Goal: Transaction & Acquisition: Purchase product/service

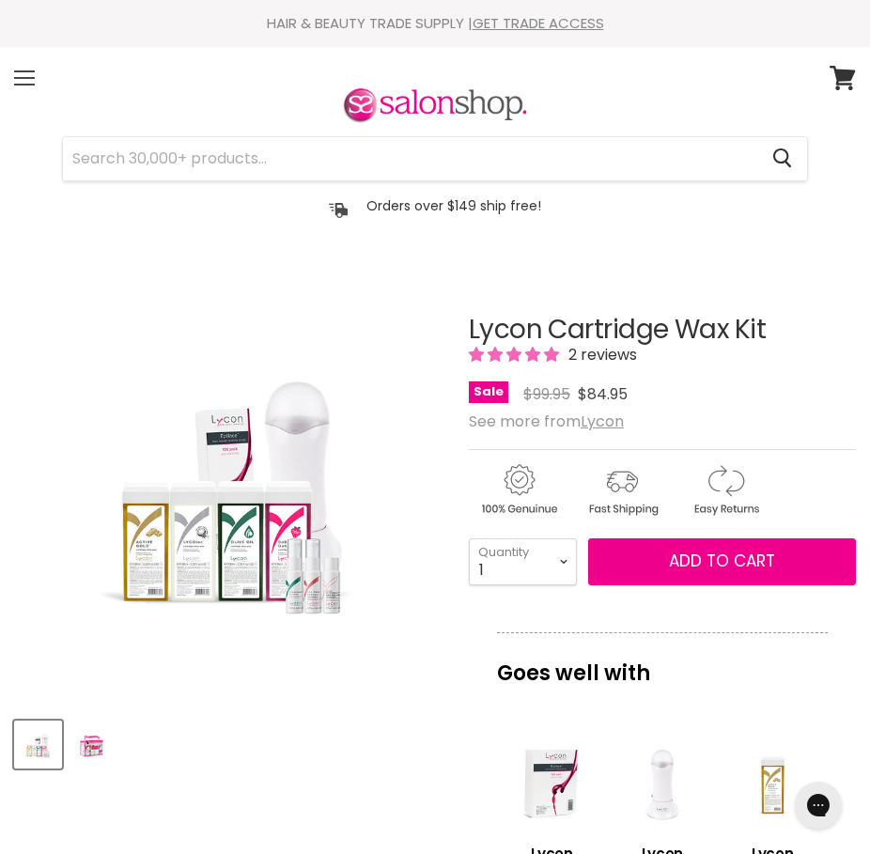
click at [23, 78] on span at bounding box center [24, 78] width 21 height 2
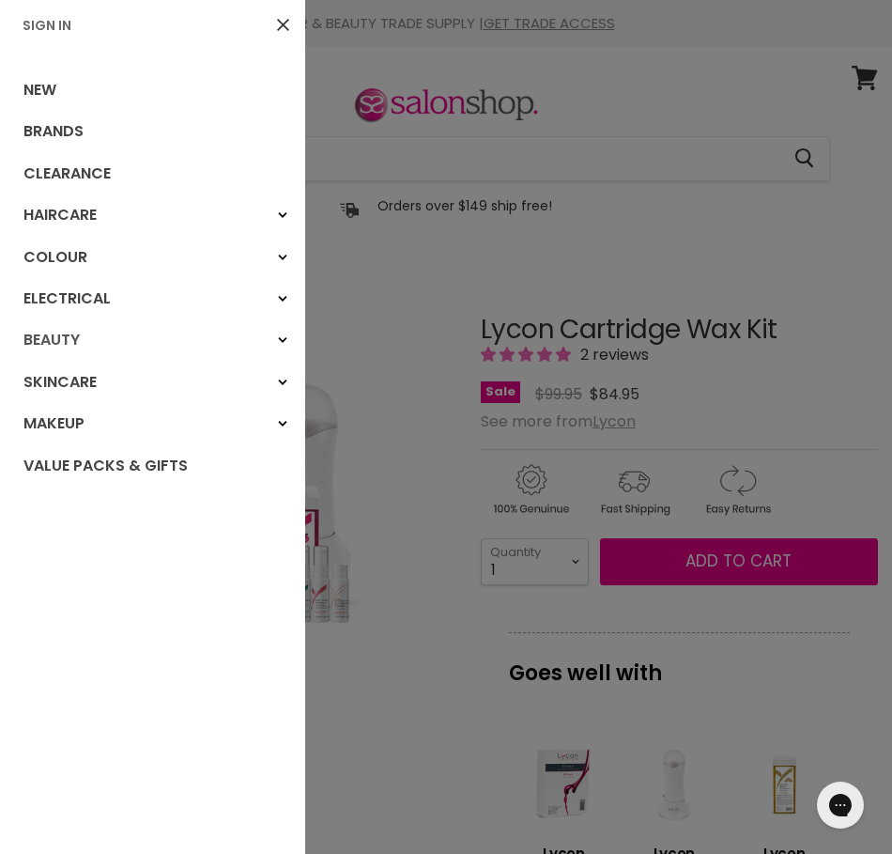
click at [54, 331] on link "Beauty" at bounding box center [152, 339] width 305 height 41
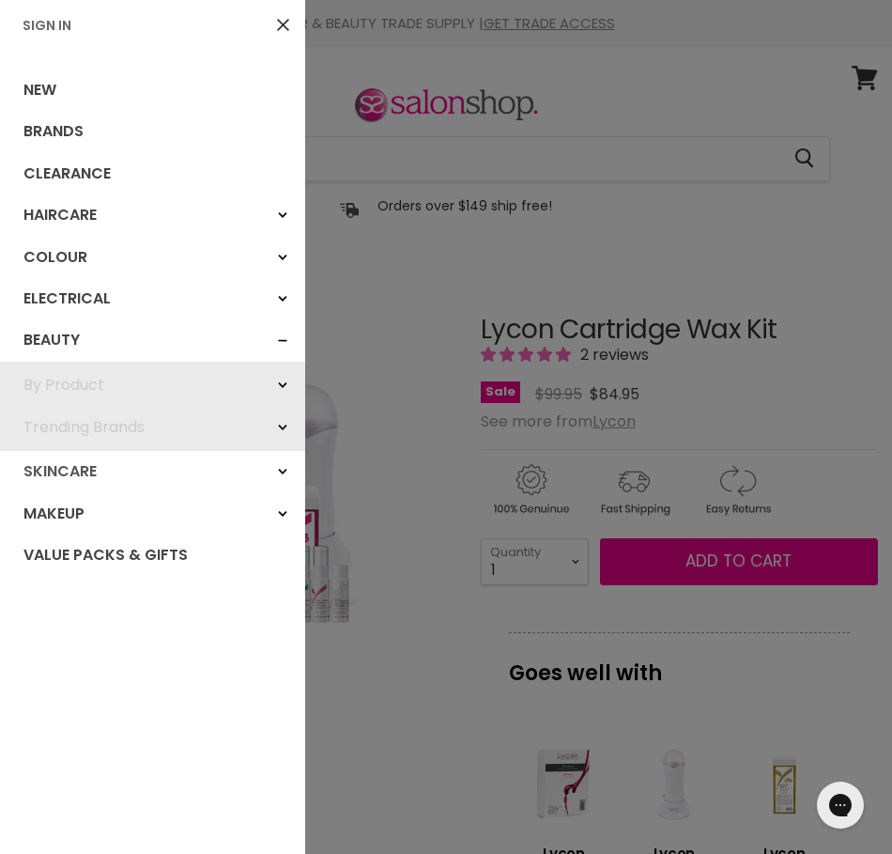
click at [44, 466] on link "Skincare" at bounding box center [152, 471] width 305 height 41
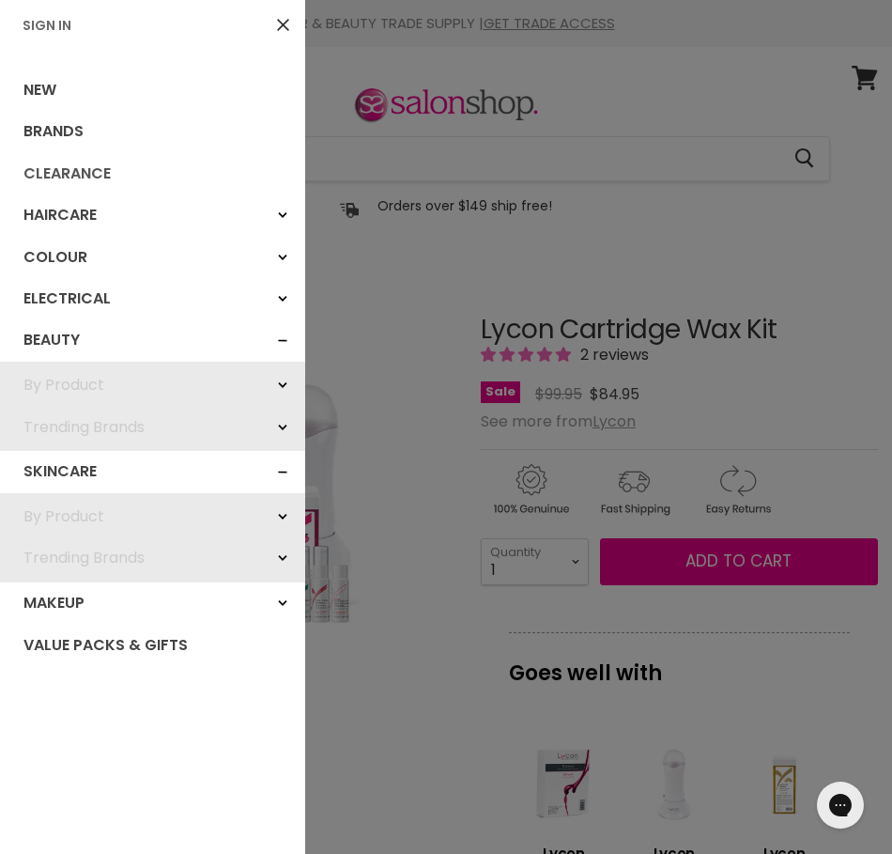
click at [58, 172] on link "Clearance" at bounding box center [152, 173] width 305 height 41
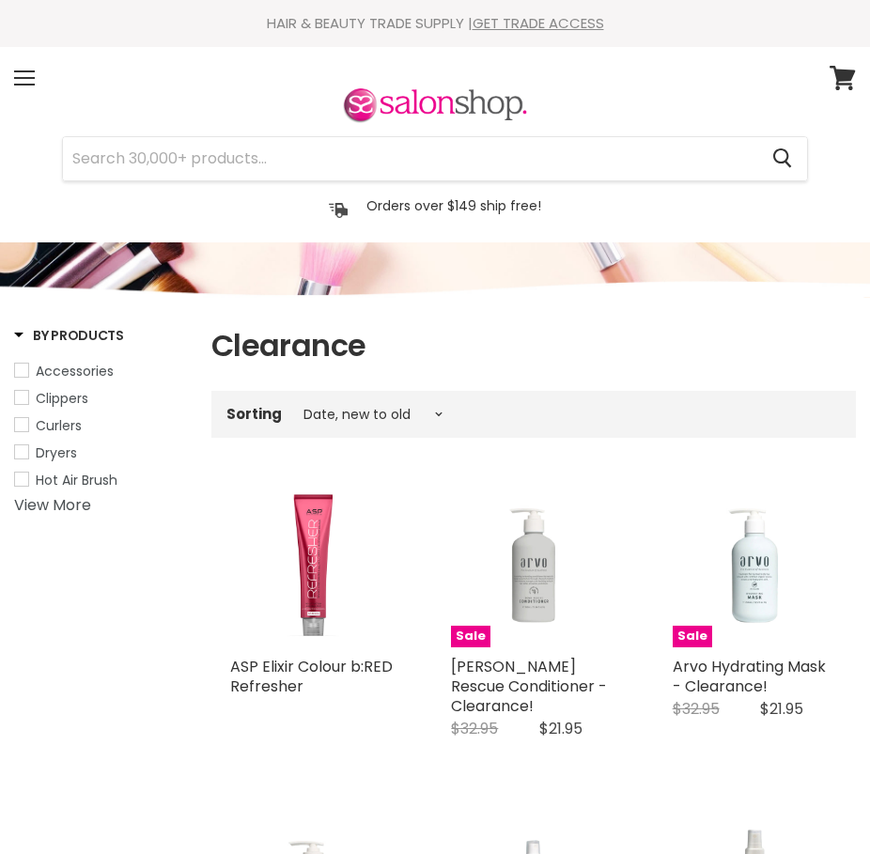
select select "created-descending"
click at [522, 162] on input "Search" at bounding box center [410, 158] width 694 height 43
type input "lycon"
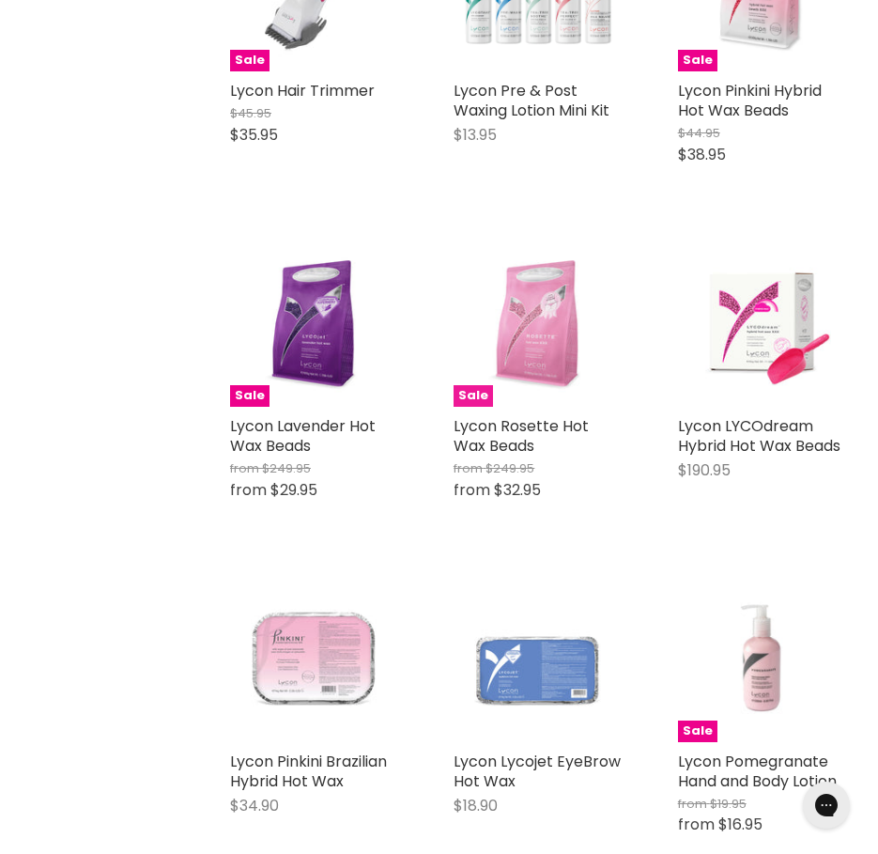
scroll to position [657, 0]
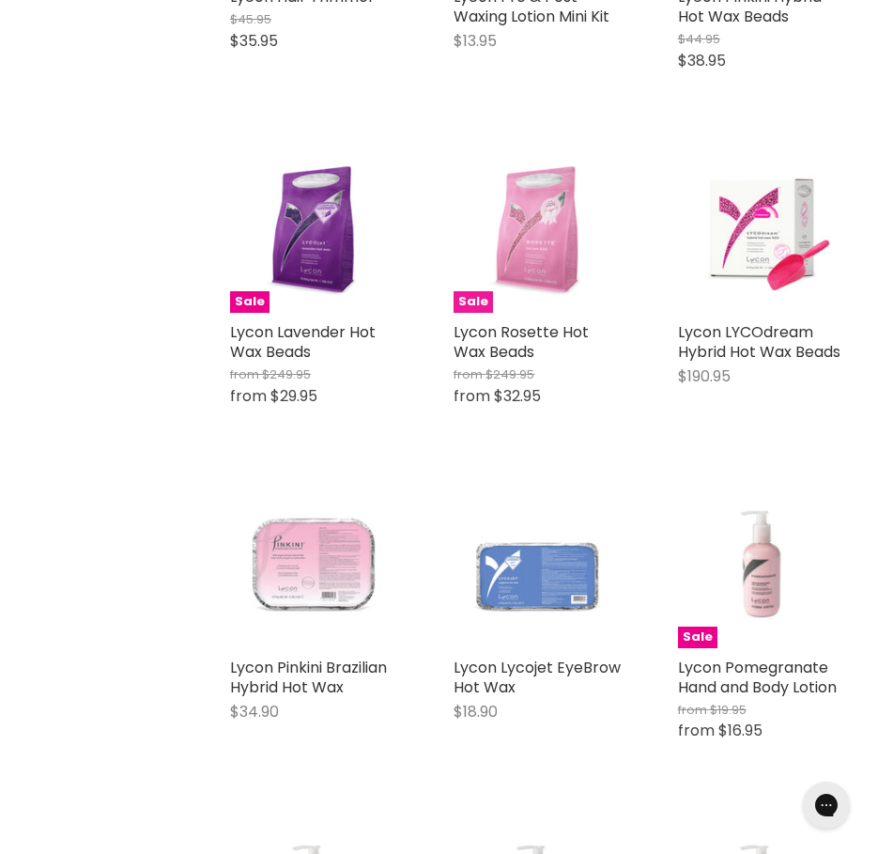
click at [566, 264] on img "Main content" at bounding box center [537, 229] width 167 height 167
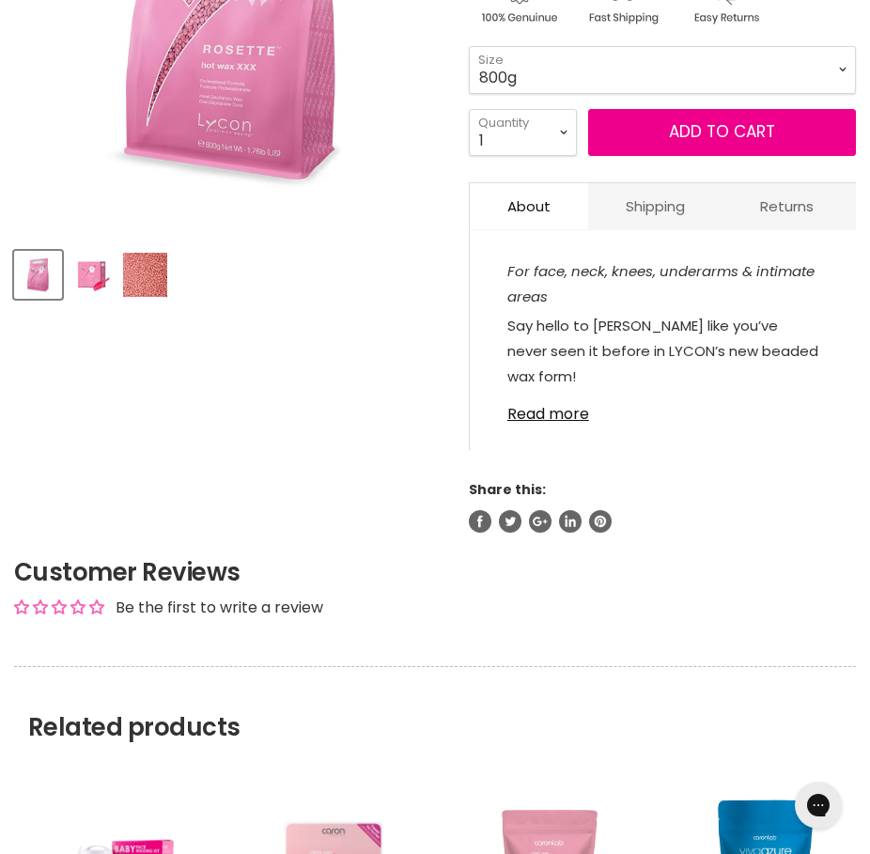
scroll to position [563, 0]
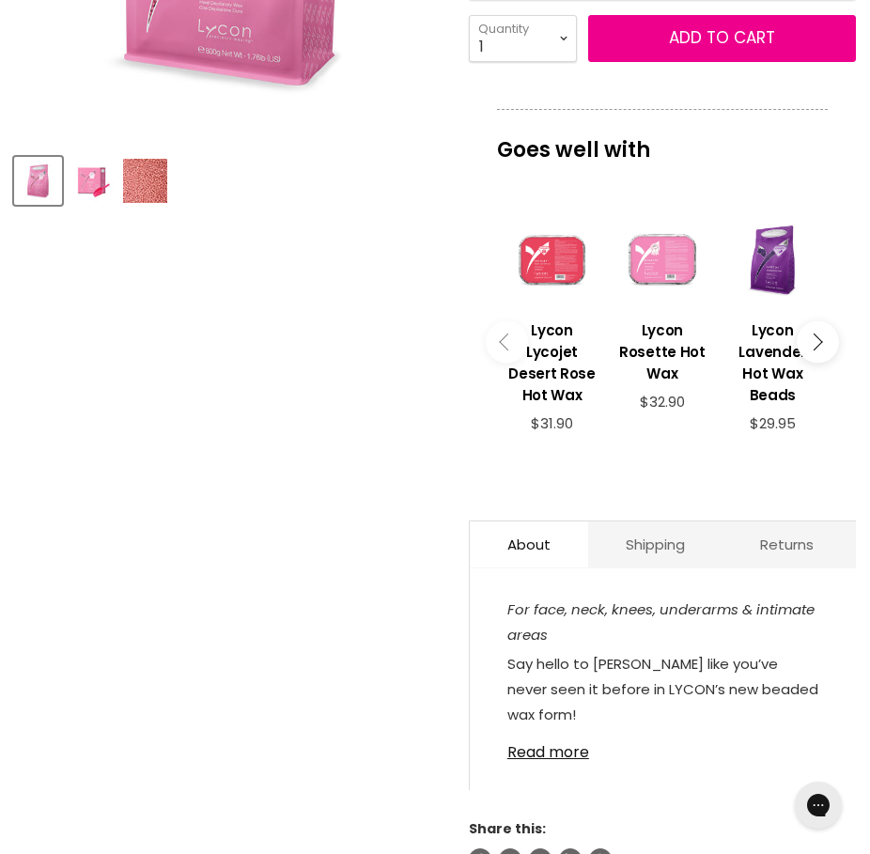
click at [95, 184] on img "Product thumbnails" at bounding box center [91, 181] width 44 height 44
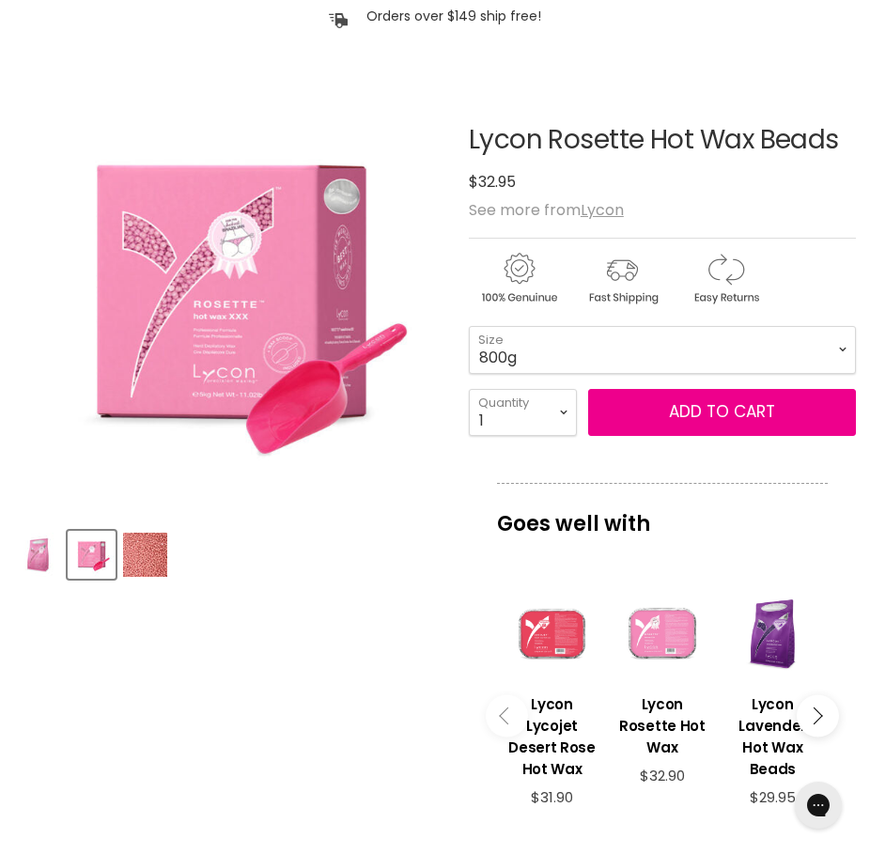
scroll to position [188, 0]
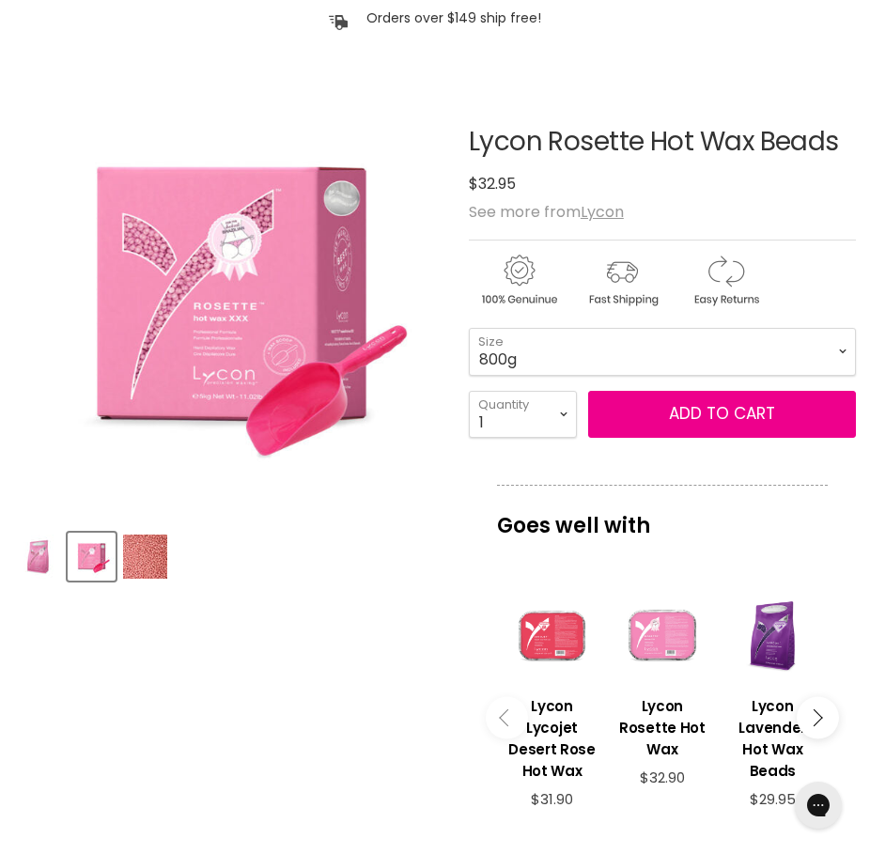
click at [30, 562] on img "Product thumbnails" at bounding box center [38, 556] width 44 height 44
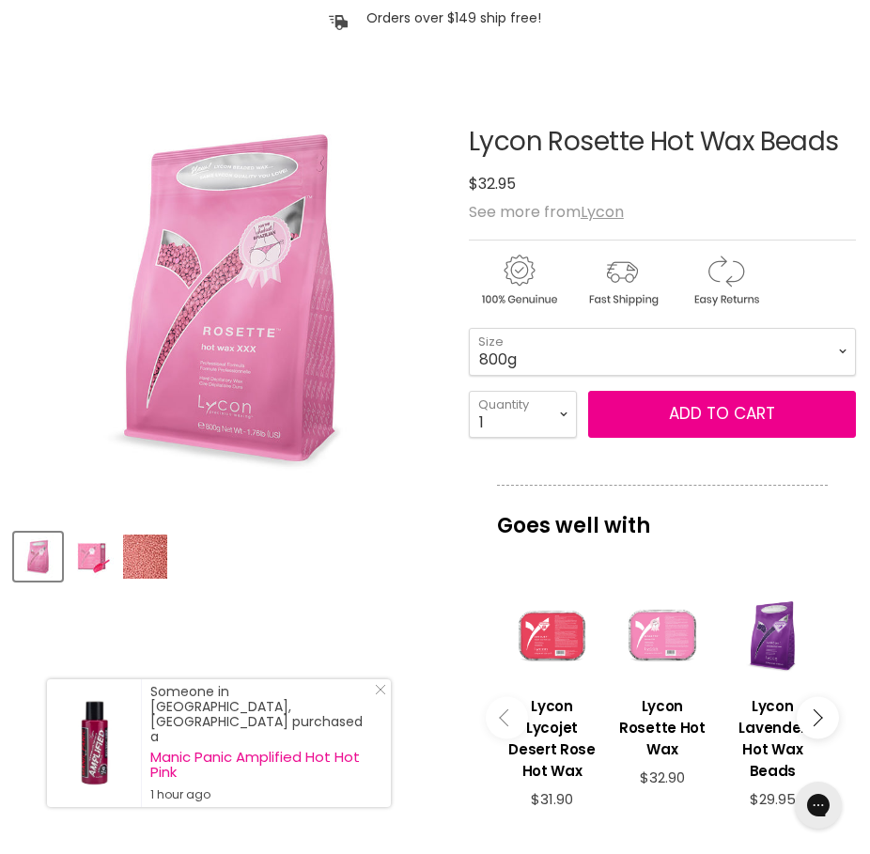
click at [92, 534] on img "Product thumbnails" at bounding box center [91, 556] width 44 height 44
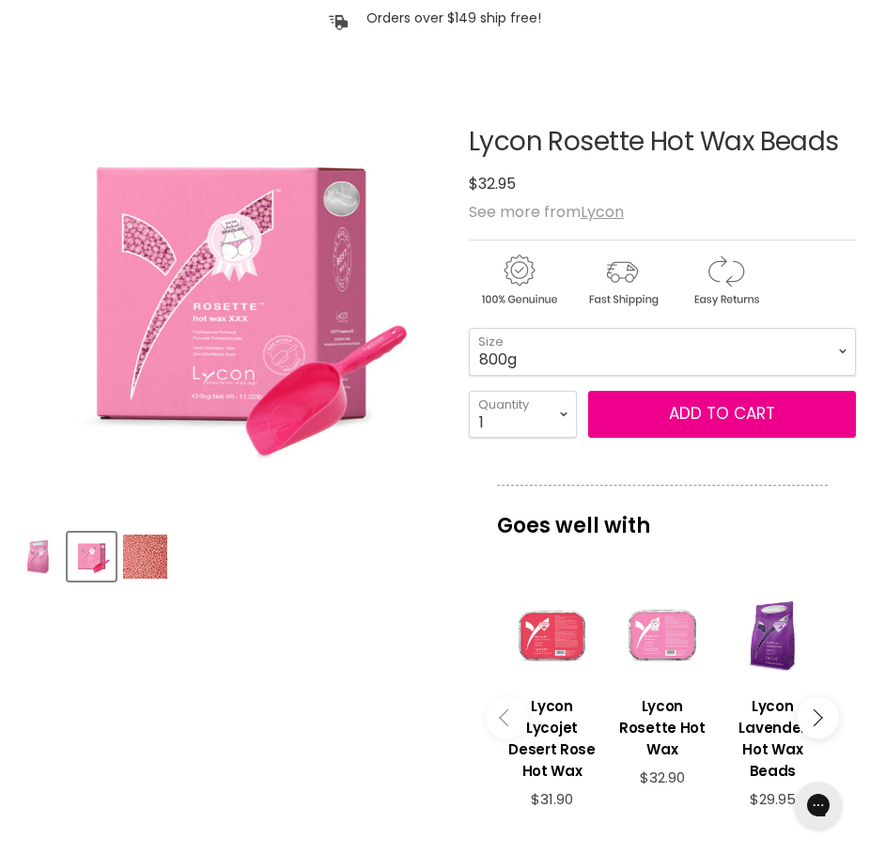
click at [314, 290] on img "Lycon Rosette Hot Wax Beads image. Click or Scroll to Zoom." at bounding box center [230, 297] width 433 height 433
click at [615, 360] on select "800g 5kg" at bounding box center [662, 351] width 387 height 47
click at [469, 328] on select "800g 5kg" at bounding box center [662, 351] width 387 height 47
select select "5kg"
